Goal: Check status: Check status

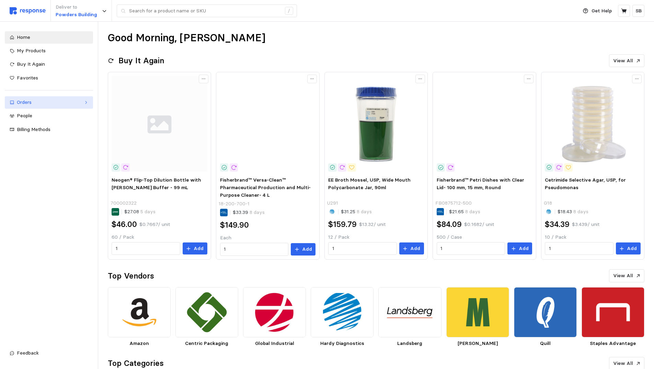
click at [35, 102] on div "Orders" at bounding box center [49, 103] width 64 height 8
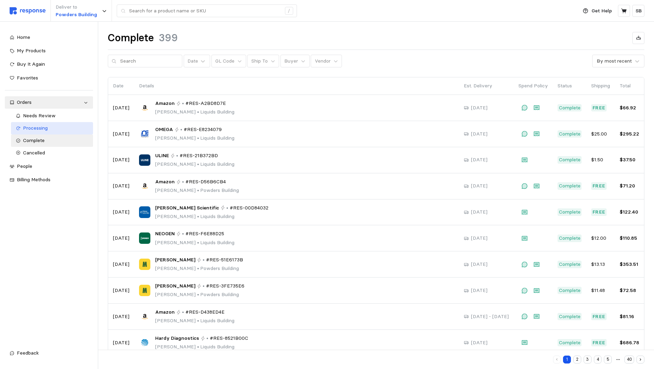
click at [34, 127] on span "Processing" at bounding box center [35, 128] width 25 height 6
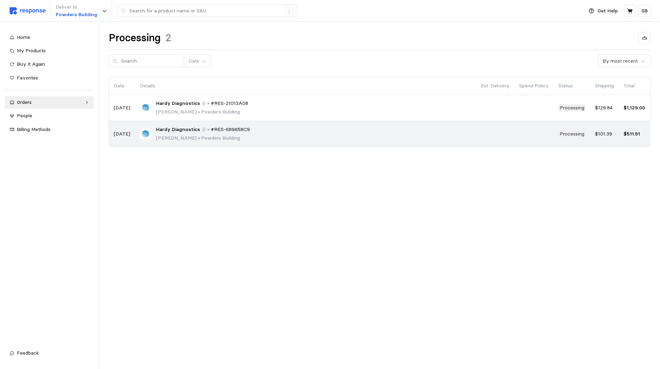
click at [242, 133] on span "#RES-689658C9" at bounding box center [230, 130] width 39 height 8
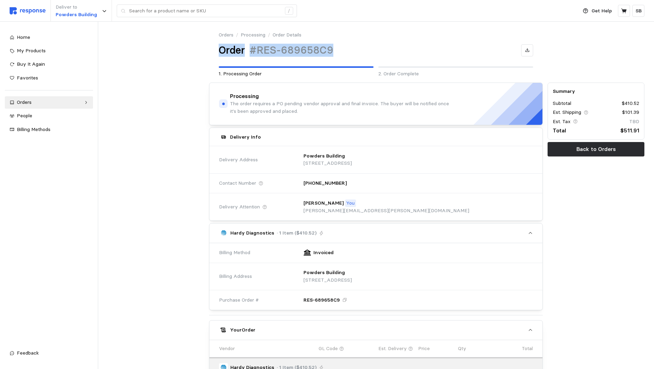
drag, startPoint x: 339, startPoint y: 51, endPoint x: 211, endPoint y: 50, distance: 128.1
click at [211, 50] on div "Orders / Processing / Order Details Order #RES-689658C9 1. Processing Order 2. …" at bounding box center [376, 54] width 334 height 46
copy div "Order #RES-689658C9"
